Goal: Task Accomplishment & Management: Manage account settings

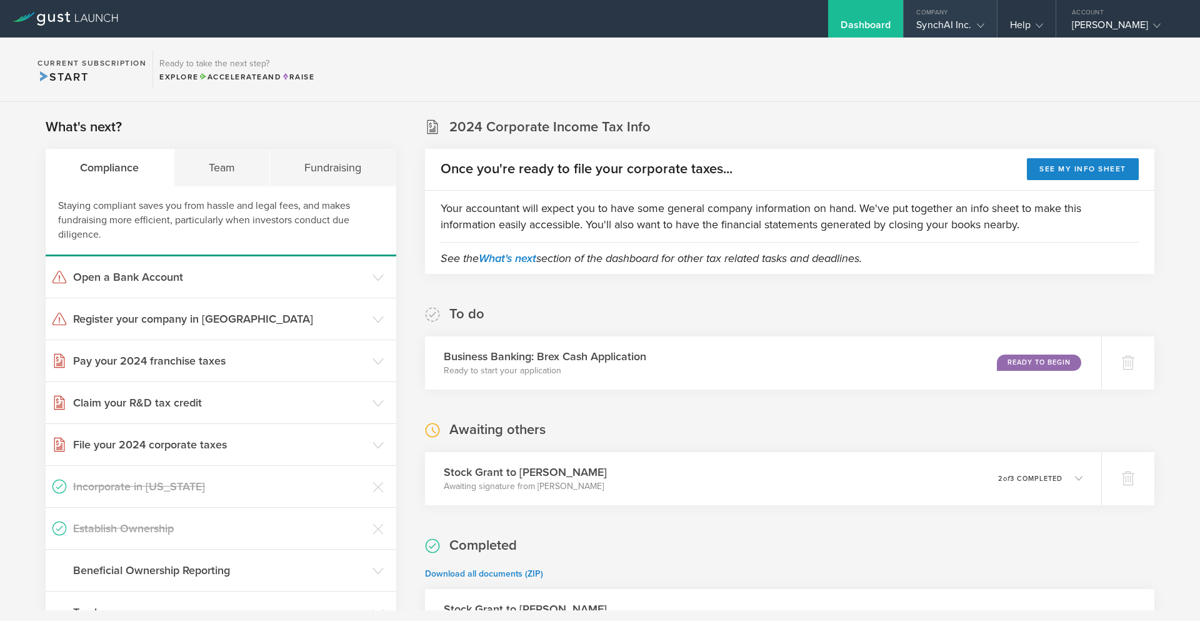
click at [977, 17] on div "Company" at bounding box center [950, 9] width 93 height 19
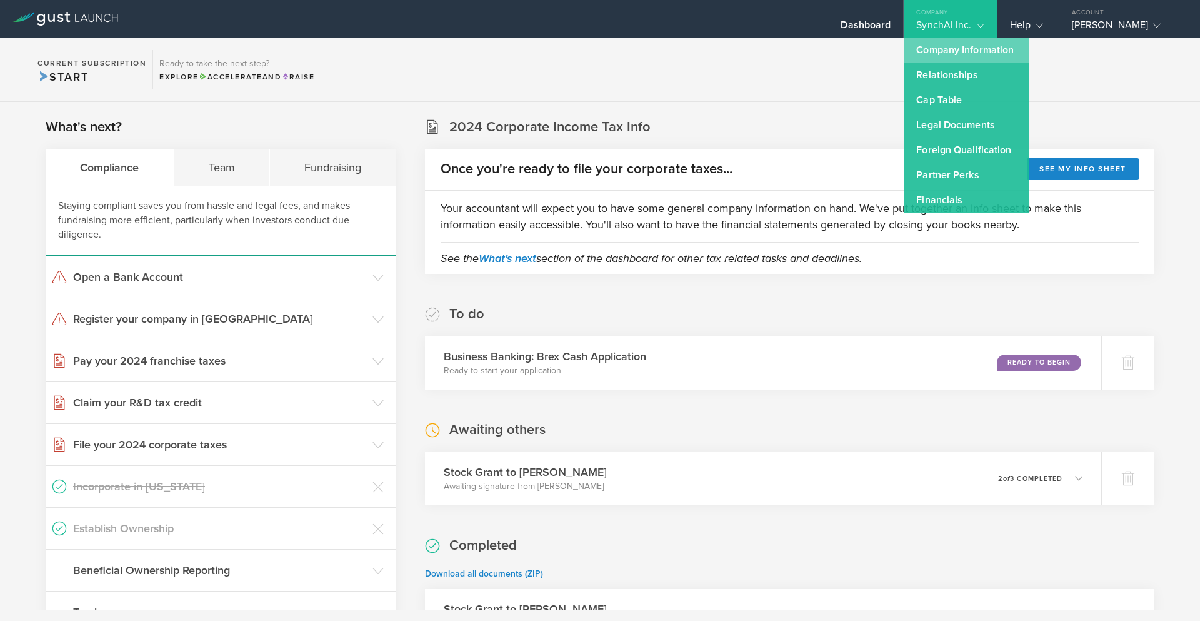
click at [976, 54] on link "Company Information" at bounding box center [966, 50] width 125 height 25
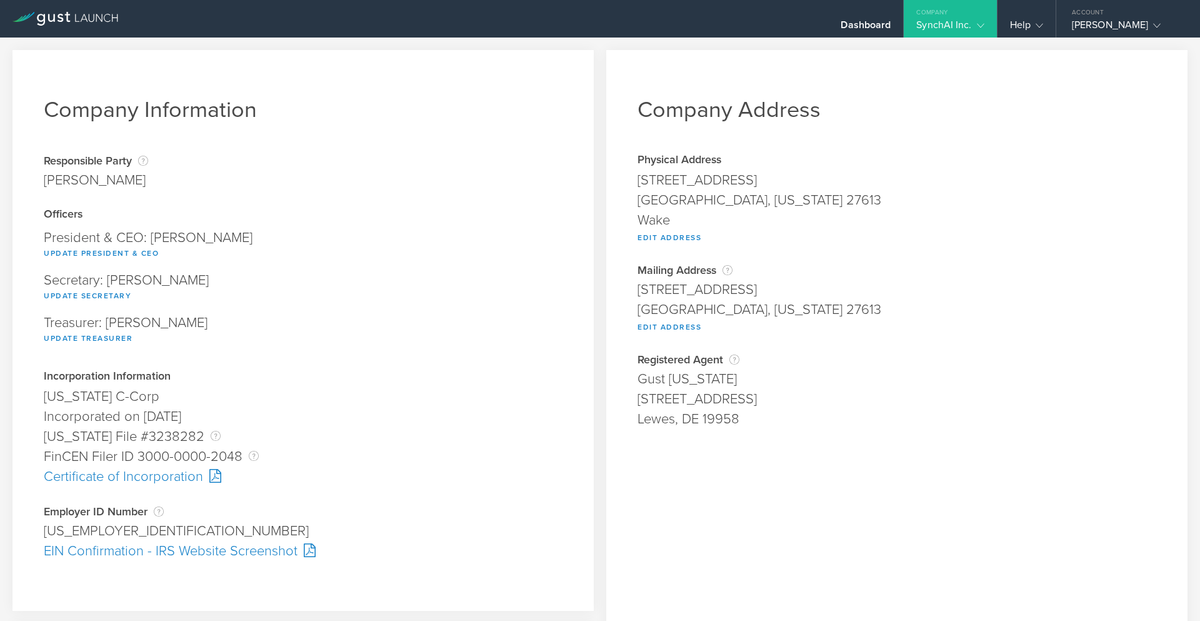
scroll to position [3, 0]
click at [663, 233] on button "Edit Address" at bounding box center [670, 235] width 64 height 15
type input "[STREET_ADDRESS]"
type input "[GEOGRAPHIC_DATA]"
select select "NC"
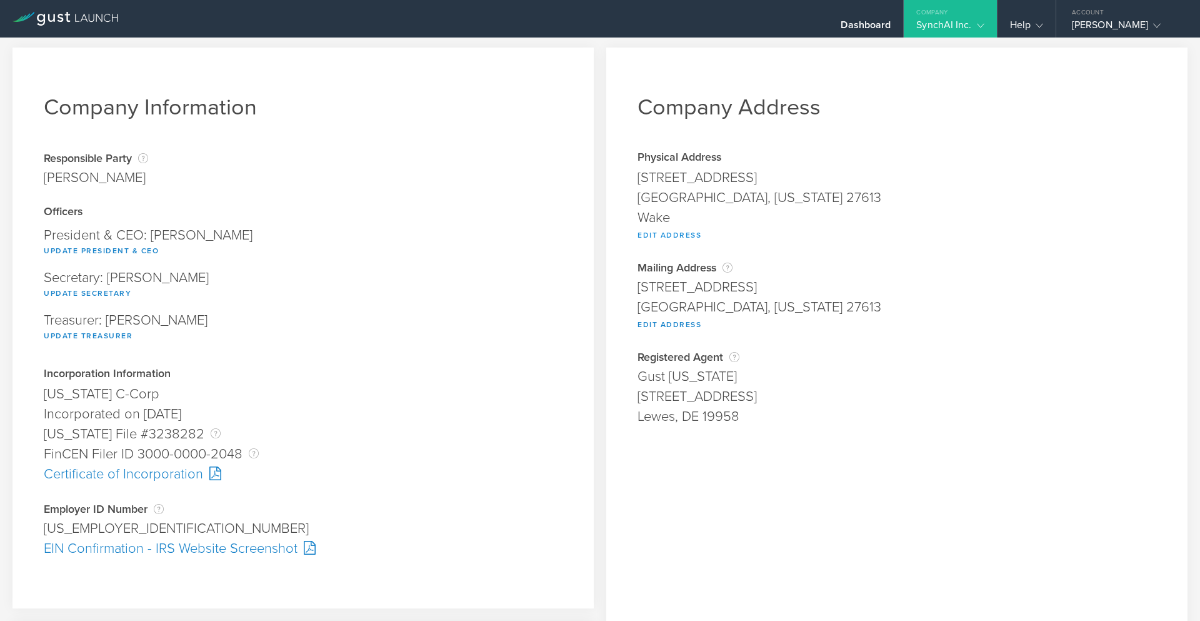
type input "27613"
type input "Wake"
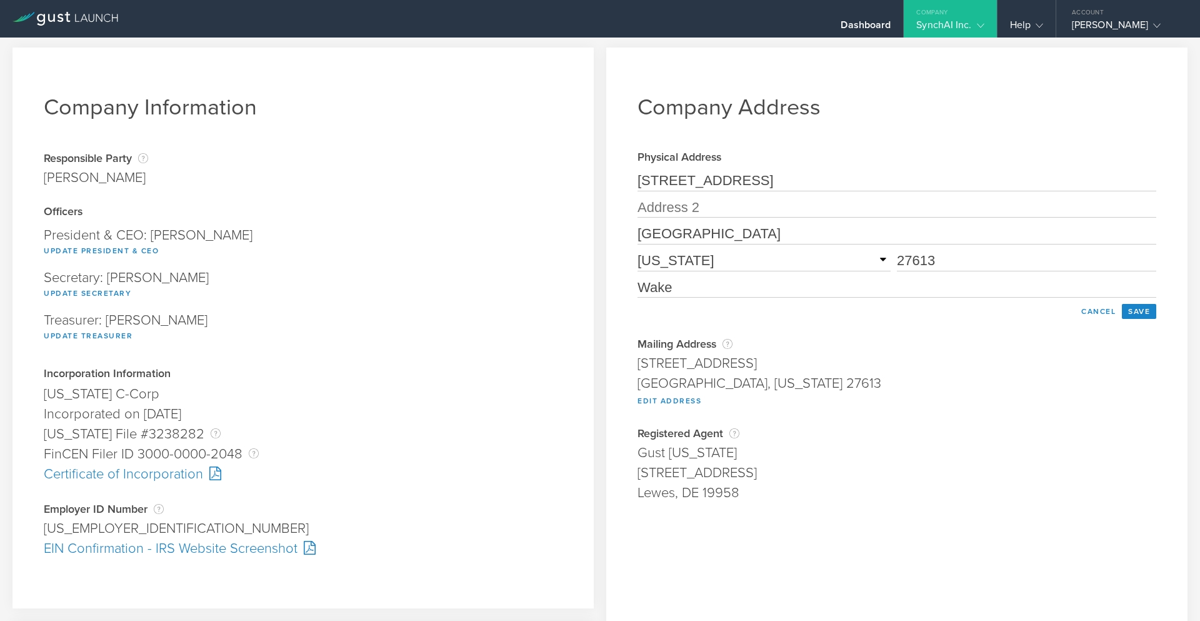
click at [795, 180] on input "[STREET_ADDRESS]" at bounding box center [897, 181] width 519 height 20
click at [821, 187] on input "[STREET_ADDRESS]" at bounding box center [897, 181] width 519 height 20
drag, startPoint x: 849, startPoint y: 181, endPoint x: 586, endPoint y: 183, distance: 262.6
click at [586, 183] on div "Company Information Responsible Party The name of the party responsible for fil…" at bounding box center [600, 471] width 1200 height 873
paste input "[STREET_ADDRESS]"
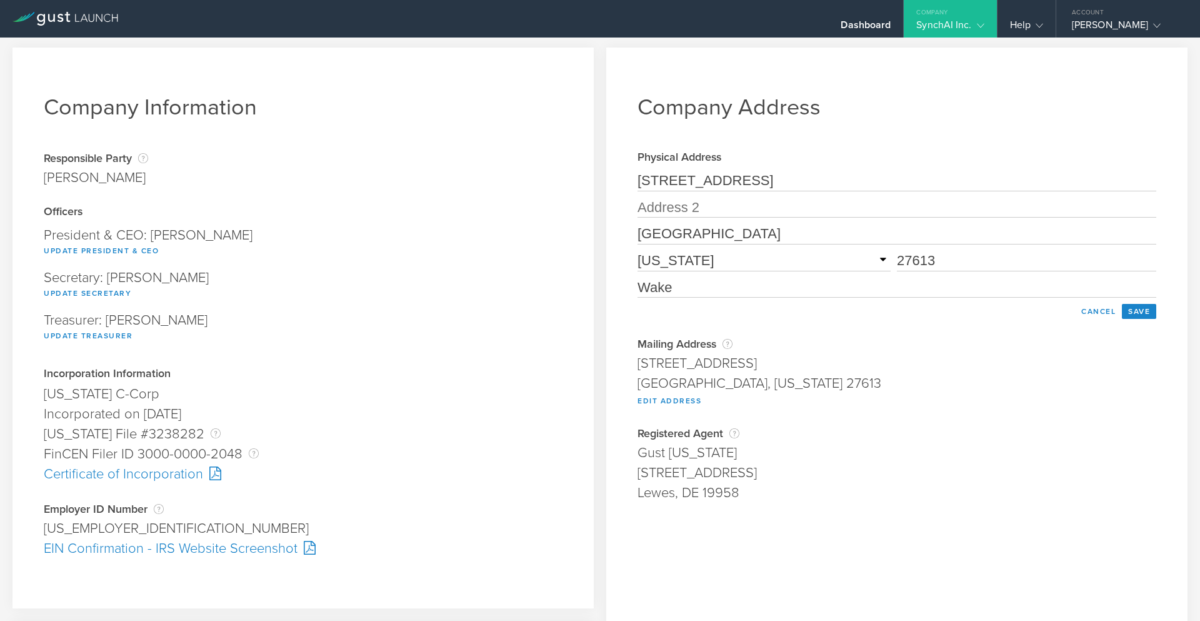
type input "[STREET_ADDRESS]"
click at [946, 257] on input "27613" at bounding box center [1026, 261] width 259 height 20
type input "27617"
click at [907, 179] on input "[STREET_ADDRESS]" at bounding box center [897, 181] width 519 height 20
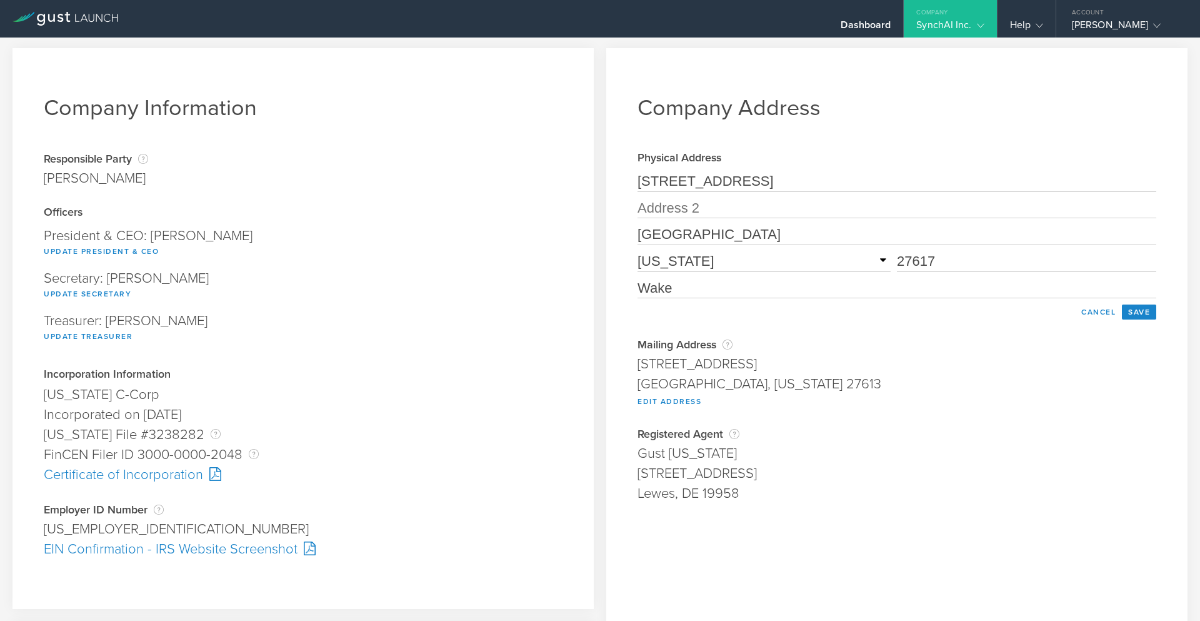
type input "[STREET_ADDRESS]"
click at [1123, 471] on div "[STREET_ADDRESS]" at bounding box center [897, 473] width 519 height 20
click at [731, 210] on input "text" at bounding box center [897, 208] width 519 height 20
type input "#201"
click at [975, 444] on div "Gust [US_STATE]" at bounding box center [897, 453] width 519 height 20
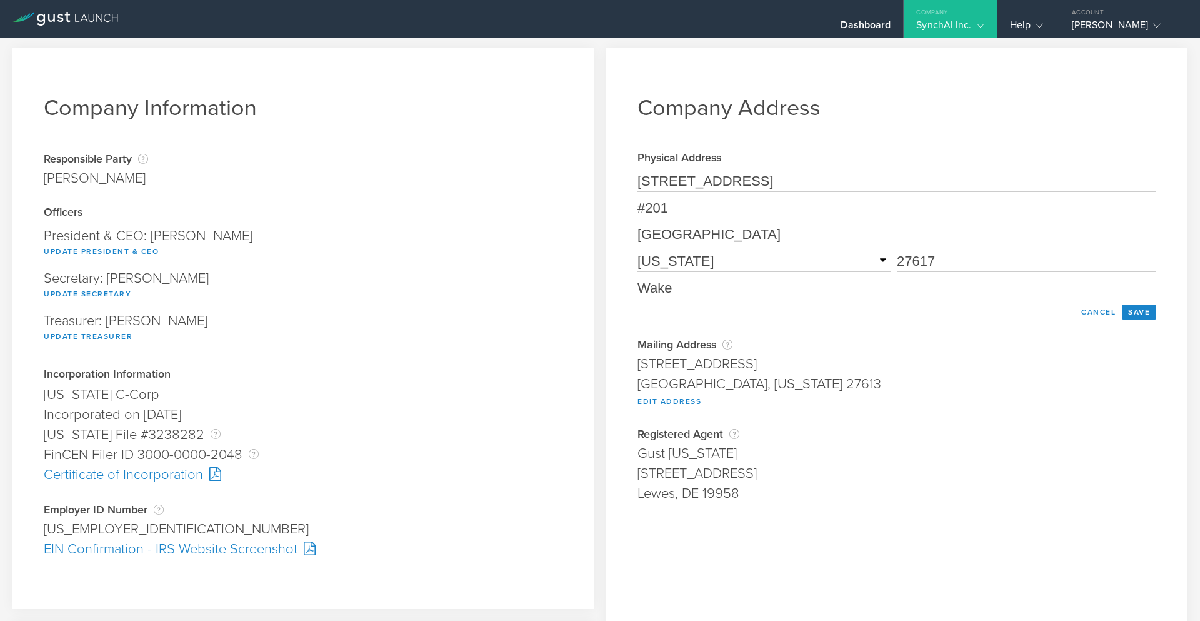
drag, startPoint x: 591, startPoint y: 181, endPoint x: 580, endPoint y: 181, distance: 11.3
click at [580, 181] on div "Company Information Responsible Party The name of the party responsible for fil…" at bounding box center [600, 472] width 1200 height 873
click at [985, 467] on div "[STREET_ADDRESS]" at bounding box center [897, 473] width 519 height 20
click at [1152, 317] on button "Save" at bounding box center [1139, 311] width 34 height 15
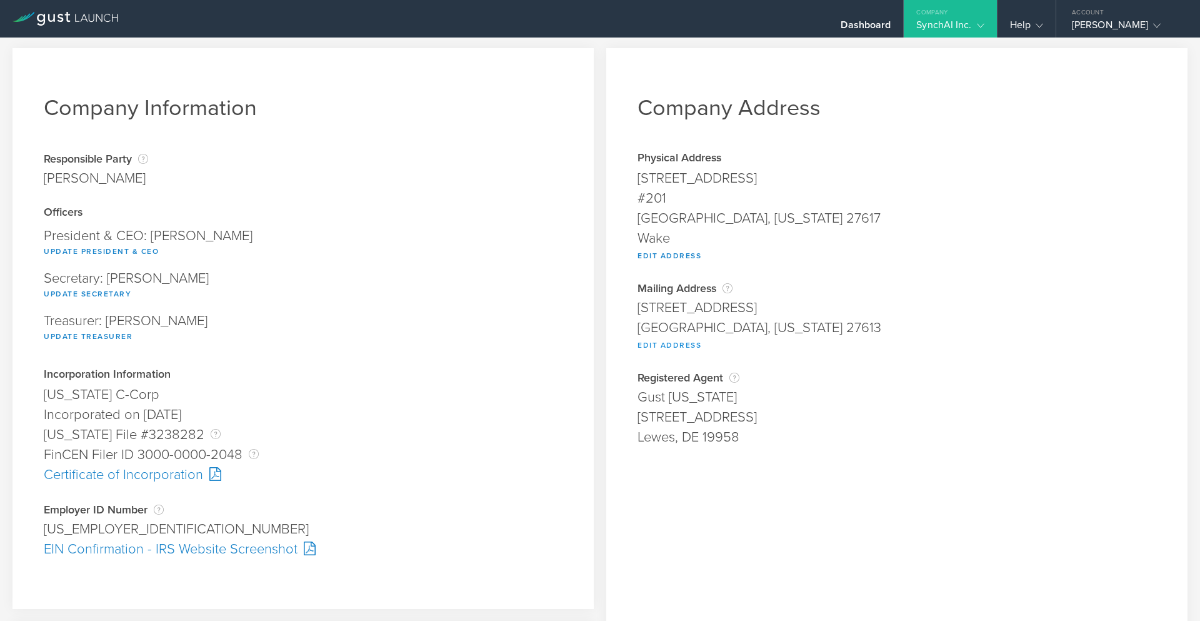
click at [674, 344] on button "Edit Address" at bounding box center [670, 345] width 64 height 15
type input "7424 Stonehenge Farm Lane"
type input "[GEOGRAPHIC_DATA]"
select select "NC"
type input "27613"
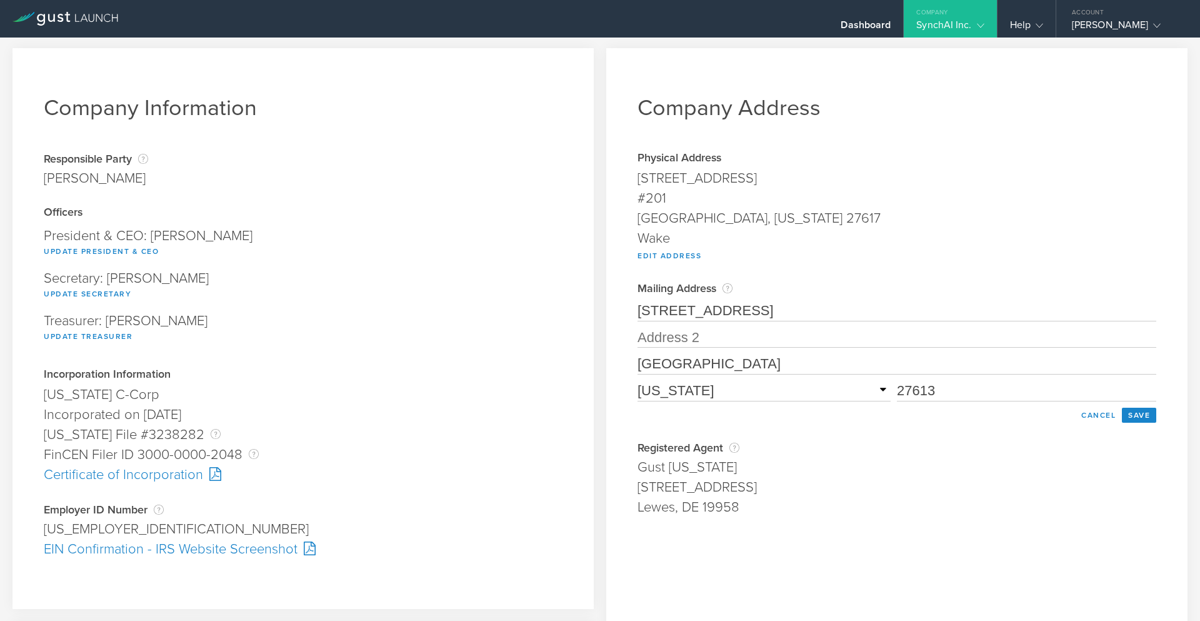
drag, startPoint x: 759, startPoint y: 184, endPoint x: 639, endPoint y: 179, distance: 120.1
click at [639, 179] on div "[STREET_ADDRESS]" at bounding box center [897, 178] width 519 height 20
copy div "[STREET_ADDRESS]"
click at [781, 311] on input "7424 Stonehenge Farm Lane" at bounding box center [897, 311] width 519 height 20
drag, startPoint x: 708, startPoint y: 312, endPoint x: 650, endPoint y: 252, distance: 84.0
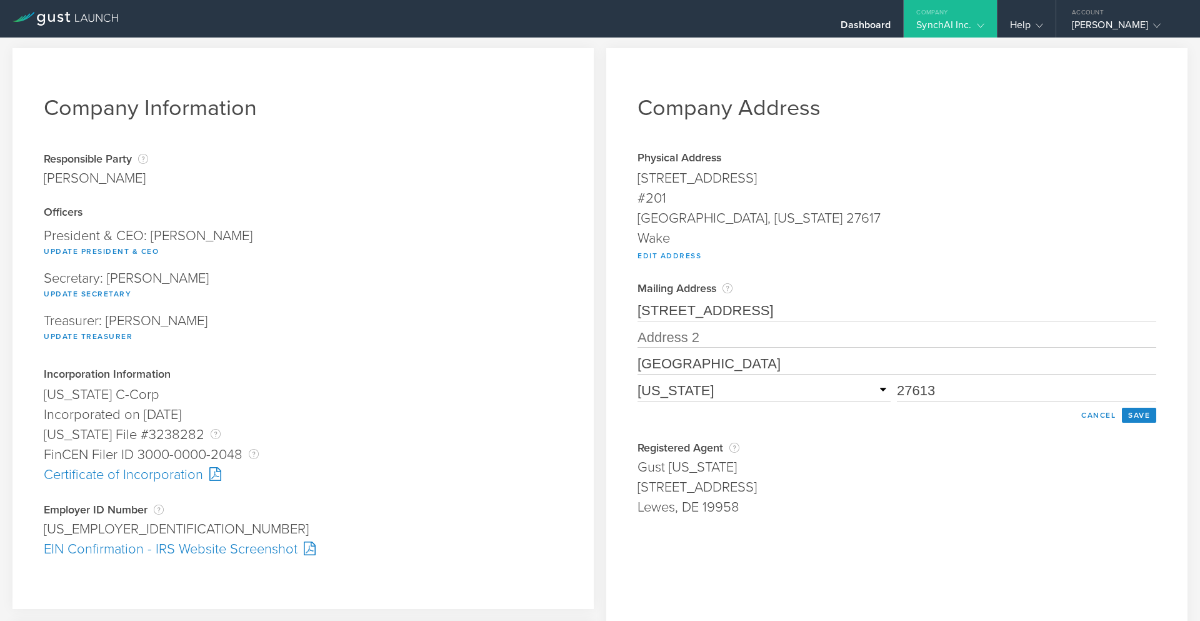
click at [614, 309] on div "Company Address Physical Address 2501 Vancastle Way #201 Raleigh, North Carolin…" at bounding box center [896, 472] width 581 height 848
paste input "[STREET_ADDRESS]"
type input "[STREET_ADDRESS]"
drag, startPoint x: 674, startPoint y: 190, endPoint x: 679, endPoint y: 196, distance: 7.5
click at [673, 191] on div "#201" at bounding box center [897, 198] width 519 height 20
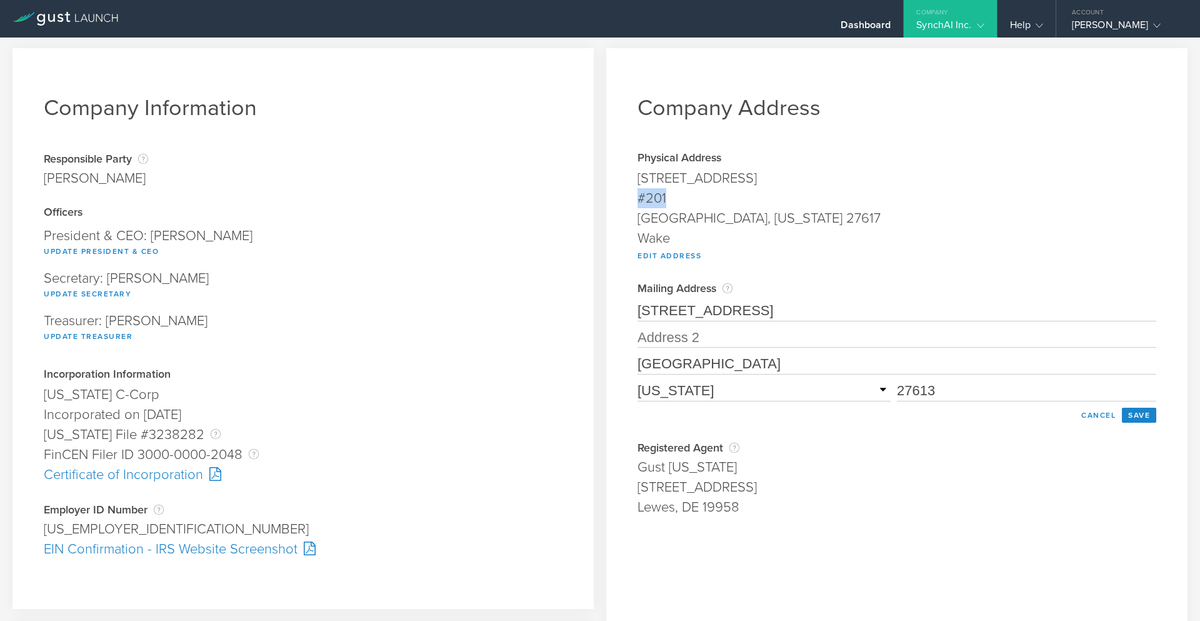
drag, startPoint x: 679, startPoint y: 196, endPoint x: 623, endPoint y: 198, distance: 56.3
click at [623, 198] on div "Company Address Physical Address 2501 Vancastle Way #201 Raleigh, North Carolin…" at bounding box center [896, 472] width 581 height 848
copy div "#201"
click at [715, 338] on input "text" at bounding box center [897, 338] width 519 height 20
paste input "#201"
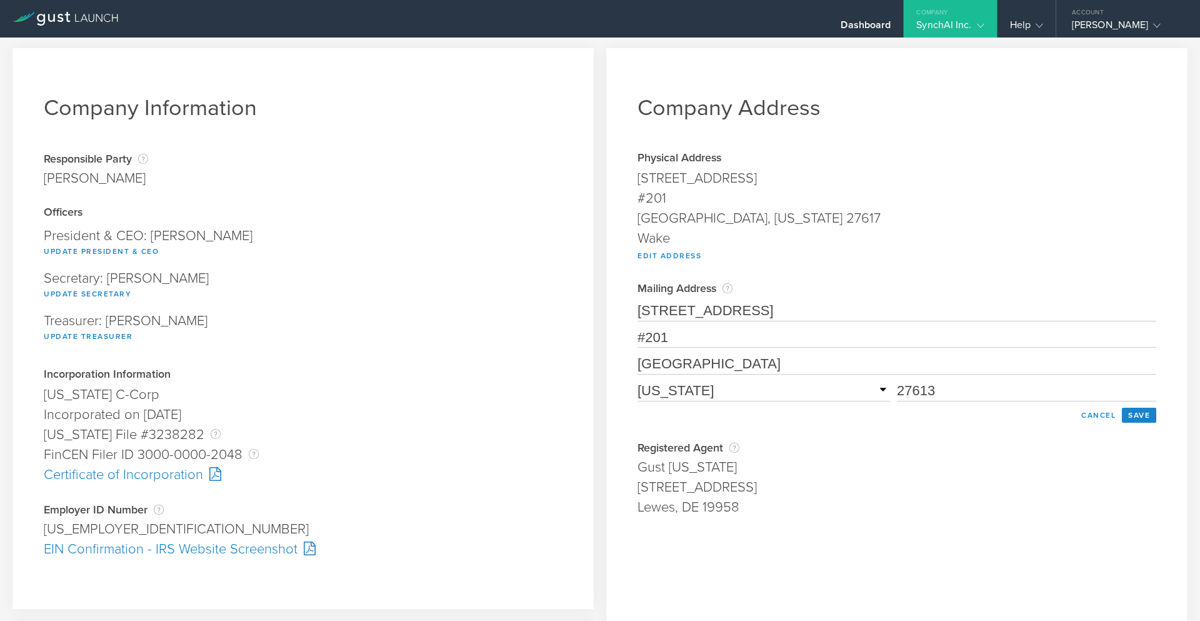
type input "#201"
click at [864, 449] on div "Registered Agent Your registered agent is an entity formed in Delaware that is …" at bounding box center [897, 447] width 519 height 13
click at [948, 391] on input "27613" at bounding box center [1026, 391] width 259 height 20
type input "27617"
click at [959, 447] on div "Registered Agent Your registered agent is an entity formed in Delaware that is …" at bounding box center [897, 447] width 519 height 13
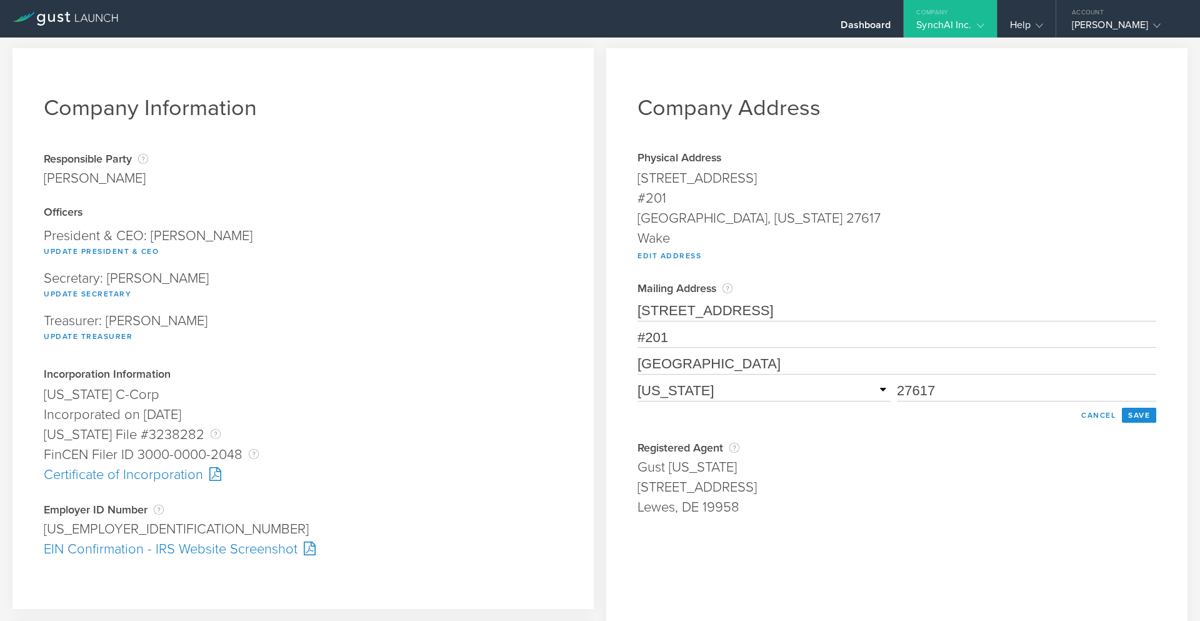
click at [1139, 408] on button "Save" at bounding box center [1139, 415] width 34 height 15
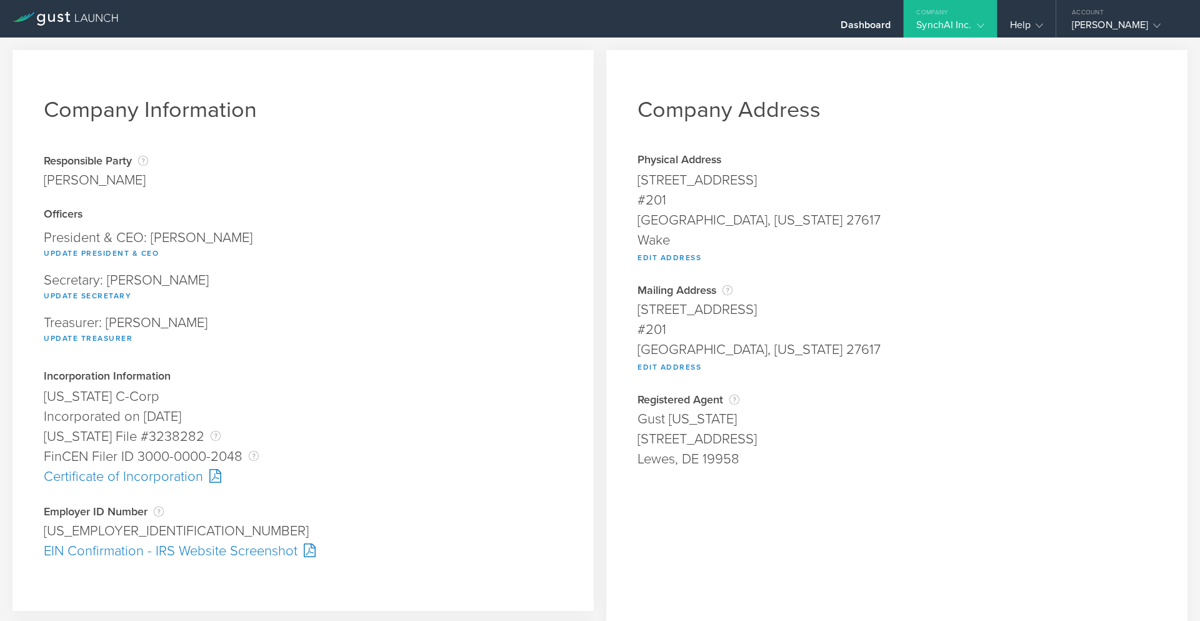
click at [761, 179] on div "[STREET_ADDRESS]" at bounding box center [897, 180] width 519 height 20
drag, startPoint x: 780, startPoint y: 178, endPoint x: 630, endPoint y: 182, distance: 149.5
click at [630, 182] on div "Company Address Physical Address [STREET_ADDRESS][US_STATE] Wake Edit Address A…" at bounding box center [896, 474] width 581 height 848
copy div "[STREET_ADDRESS]"
click at [1011, 193] on div "#201" at bounding box center [897, 200] width 519 height 20
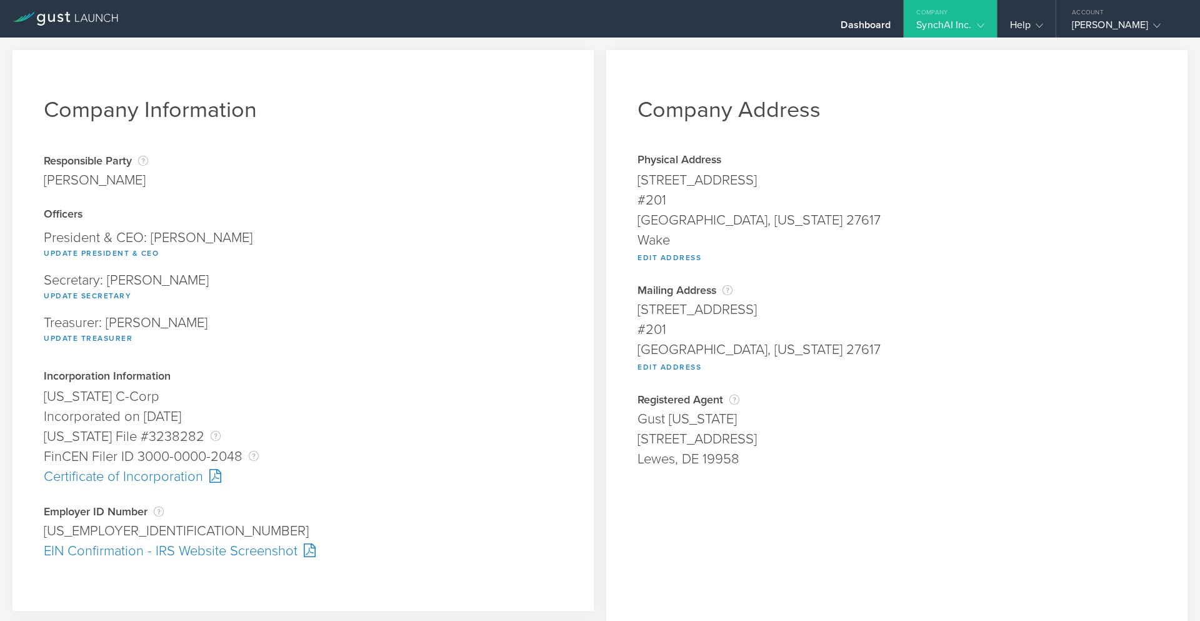
click at [695, 239] on div "Wake" at bounding box center [897, 240] width 519 height 20
click at [678, 259] on button "Edit Address" at bounding box center [670, 257] width 64 height 15
type input "[STREET_ADDRESS]"
type input "#201"
type input "[GEOGRAPHIC_DATA]"
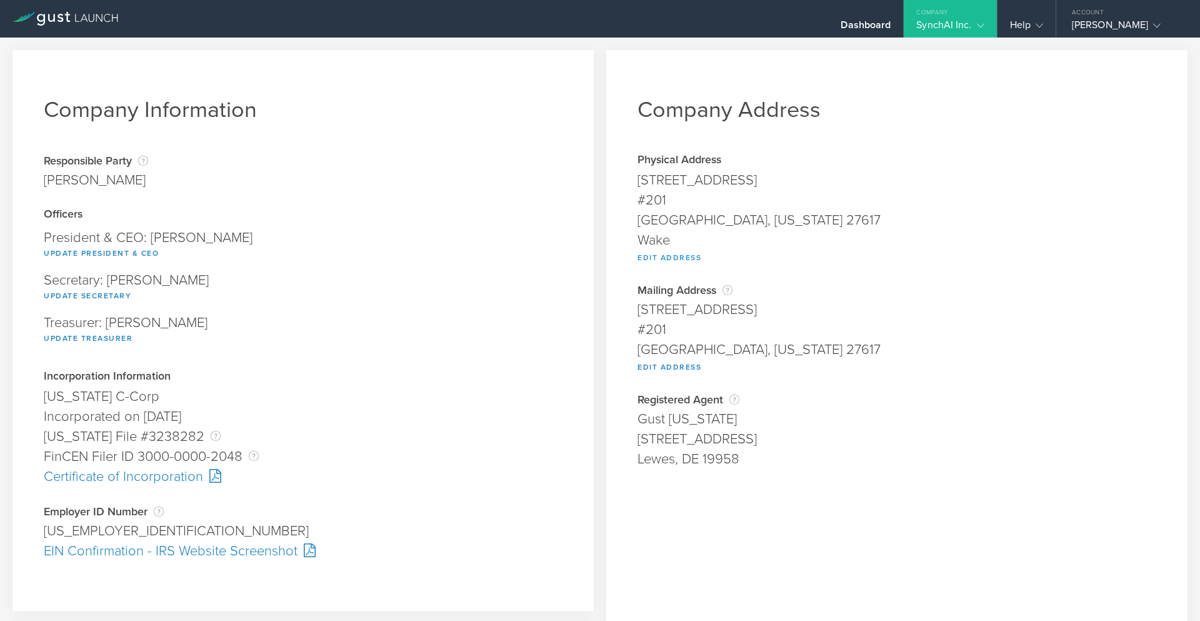
select select "NC"
type input "27617"
type input "Wake"
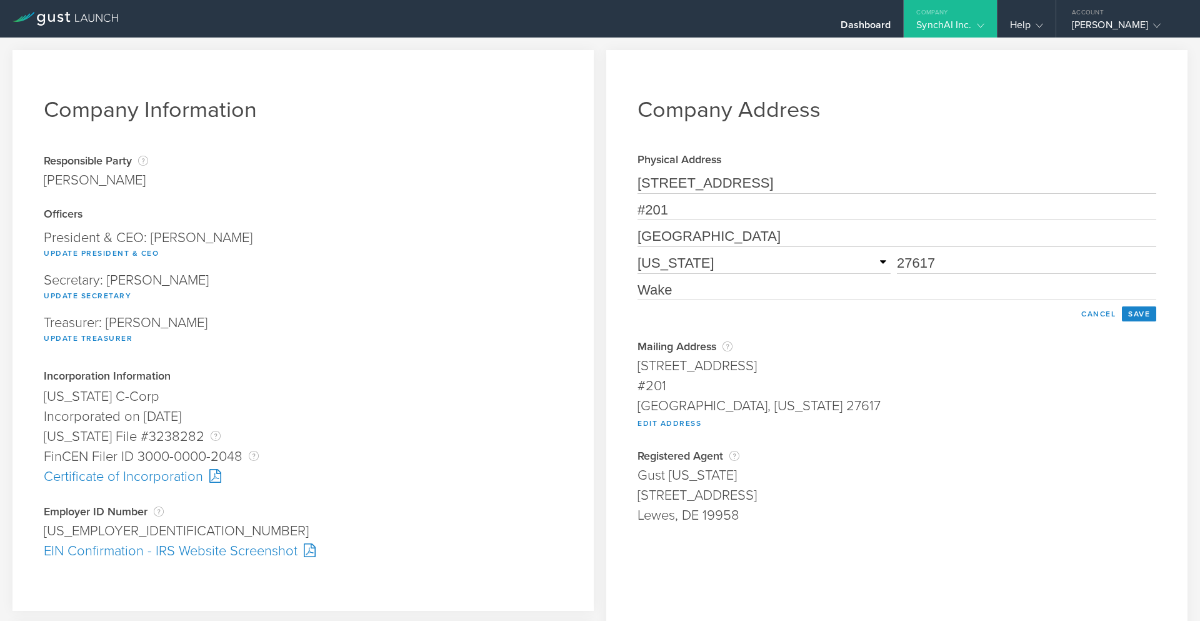
click at [686, 290] on input "Wake" at bounding box center [897, 290] width 519 height 20
drag, startPoint x: 701, startPoint y: 289, endPoint x: 510, endPoint y: 281, distance: 190.8
click at [510, 281] on div "Company Information Responsible Party The name of the party responsible for fil…" at bounding box center [600, 474] width 1200 height 873
type input "Wake"
click at [1140, 318] on button "Save" at bounding box center [1139, 313] width 34 height 15
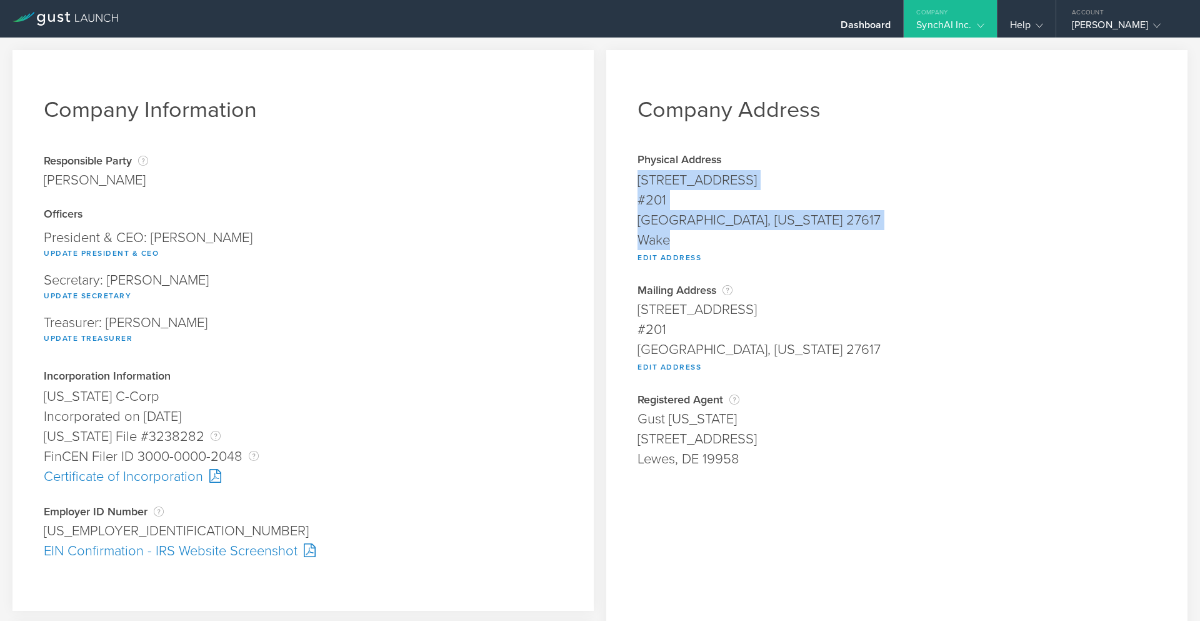
drag, startPoint x: 691, startPoint y: 243, endPoint x: 611, endPoint y: 184, distance: 99.3
click at [611, 184] on div "Company Address Physical Address [STREET_ADDRESS][US_STATE] Wake Edit Address […" at bounding box center [896, 474] width 581 height 848
click at [707, 243] on div "Wake" at bounding box center [897, 240] width 519 height 20
drag, startPoint x: 863, startPoint y: 222, endPoint x: 641, endPoint y: 181, distance: 225.6
click at [641, 181] on span "[STREET_ADDRESS][US_STATE] Wake Edit Address" at bounding box center [897, 216] width 519 height 93
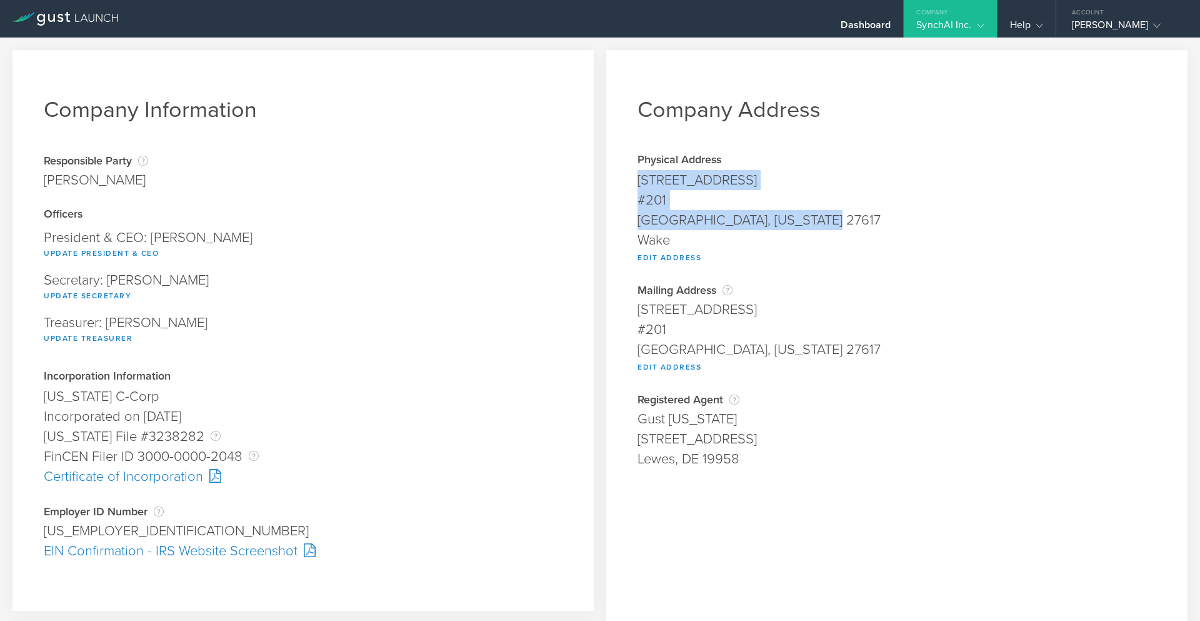
copy span "[STREET_ADDRESS][US_STATE]"
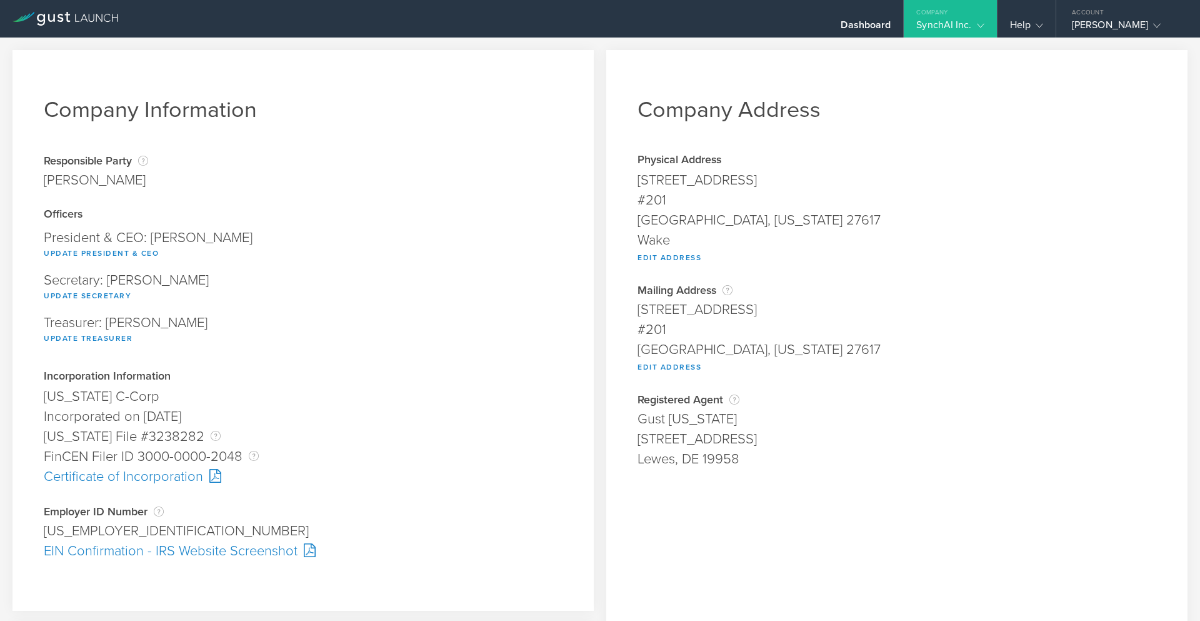
click at [866, 328] on div "#201" at bounding box center [897, 329] width 519 height 20
click at [670, 364] on button "Edit Address" at bounding box center [670, 366] width 64 height 15
type input "[STREET_ADDRESS]"
type input "#201"
type input "[GEOGRAPHIC_DATA]"
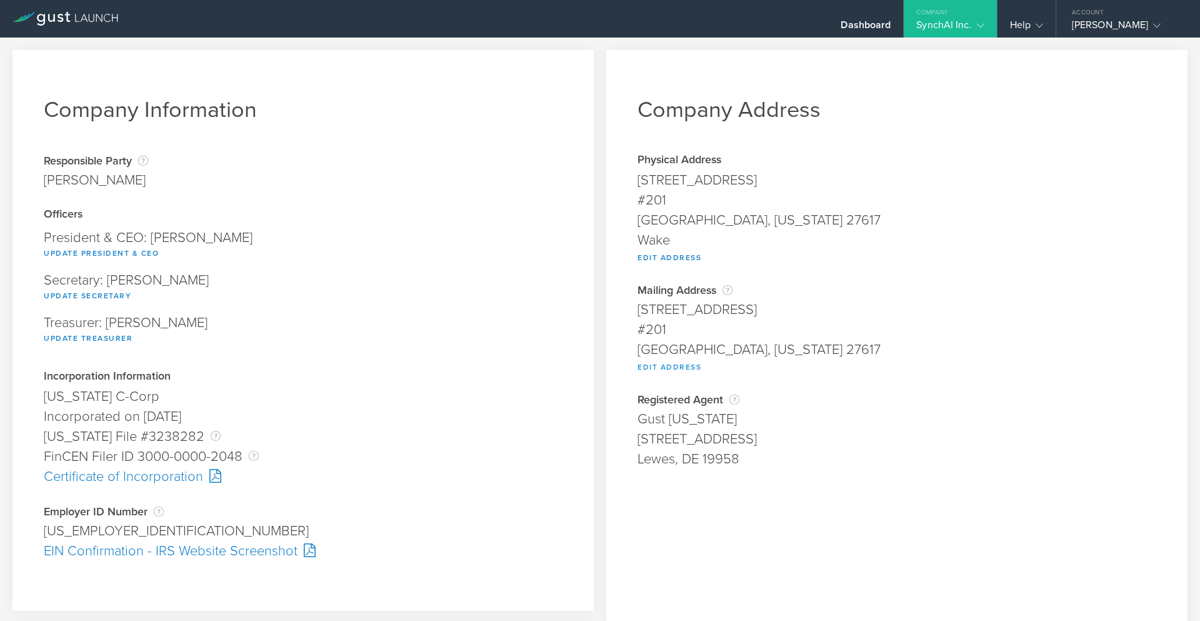
select select "NC"
type input "27617"
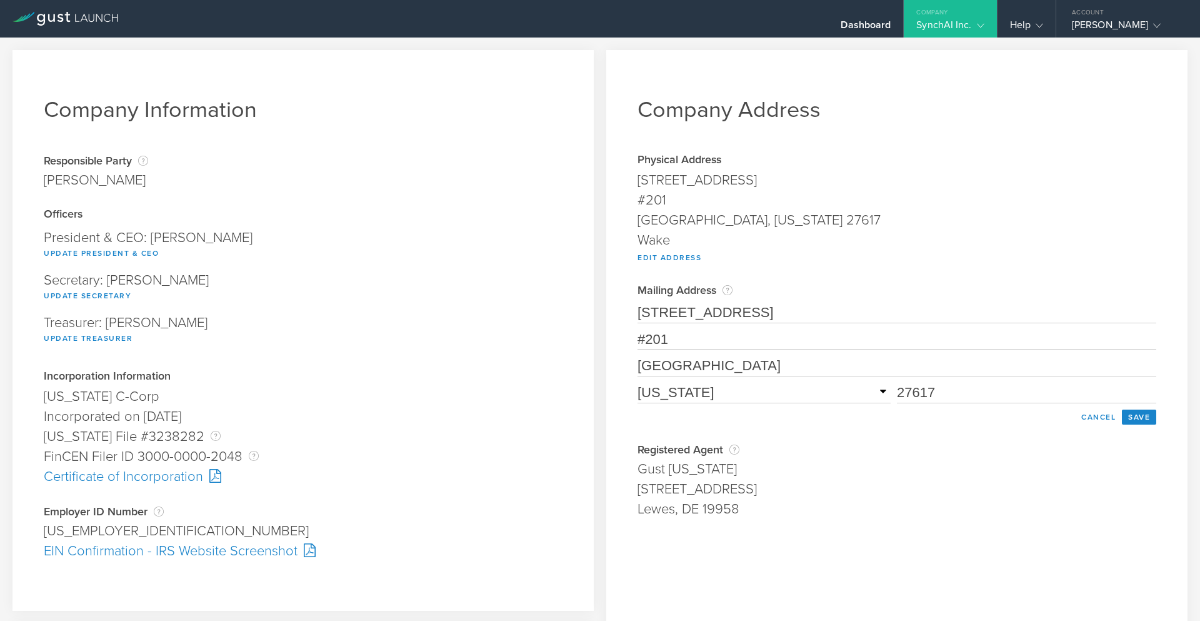
click at [688, 396] on select "Required [US_STATE] [US_STATE] [US_STATE] [US_STATE] [US_STATE] [US_STATE] [US_…" at bounding box center [764, 393] width 253 height 21
click at [1130, 418] on button "Save" at bounding box center [1139, 416] width 34 height 15
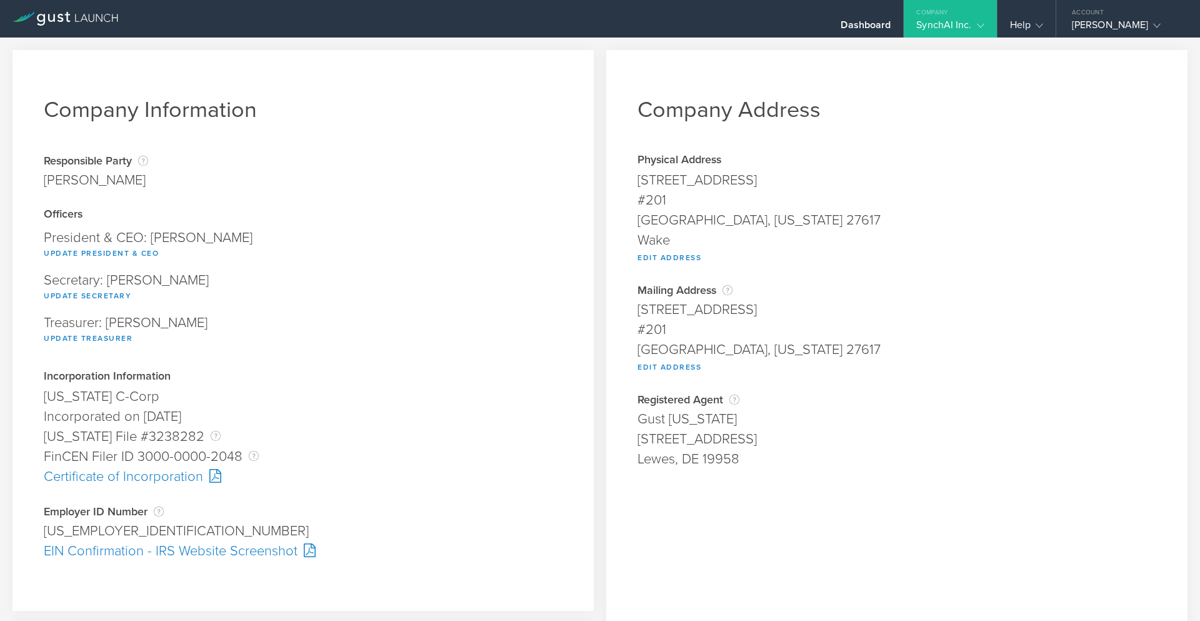
click at [1100, 248] on div "Wake" at bounding box center [897, 240] width 519 height 20
